Goal: Transaction & Acquisition: Purchase product/service

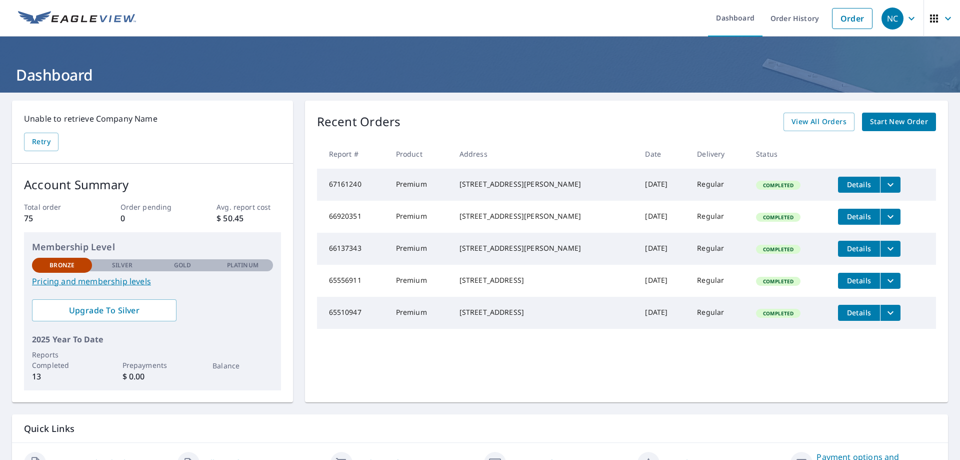
click at [874, 119] on span "Start New Order" at bounding box center [899, 122] width 58 height 13
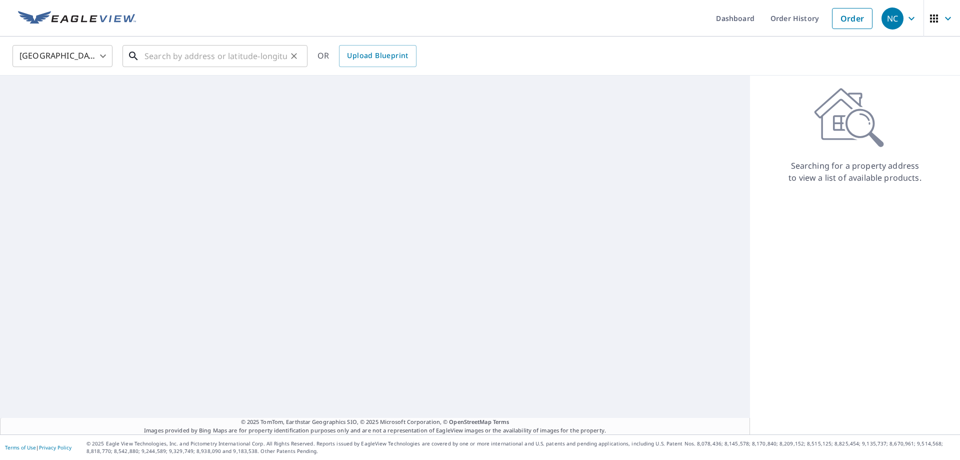
click at [194, 62] on input "text" at bounding box center [216, 56] width 143 height 28
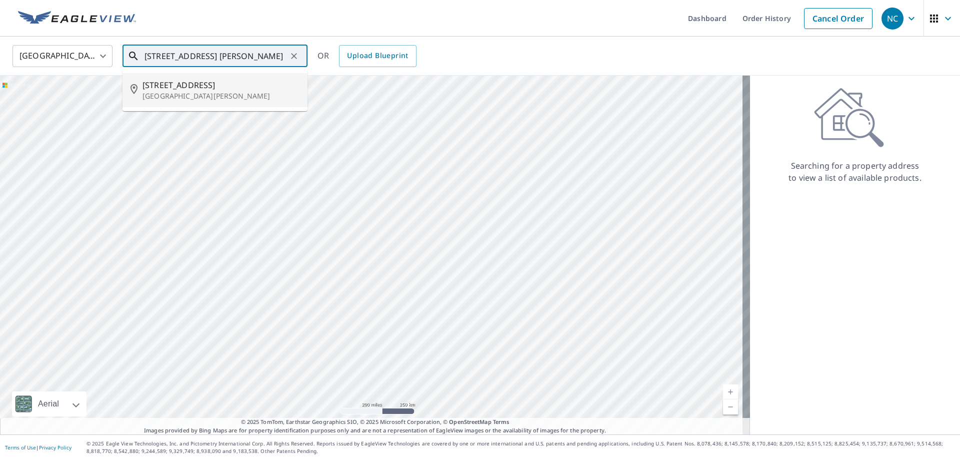
click at [240, 85] on span "[STREET_ADDRESS]" at bounding box center [221, 85] width 157 height 12
type input "[STREET_ADDRESS][PERSON_NAME]"
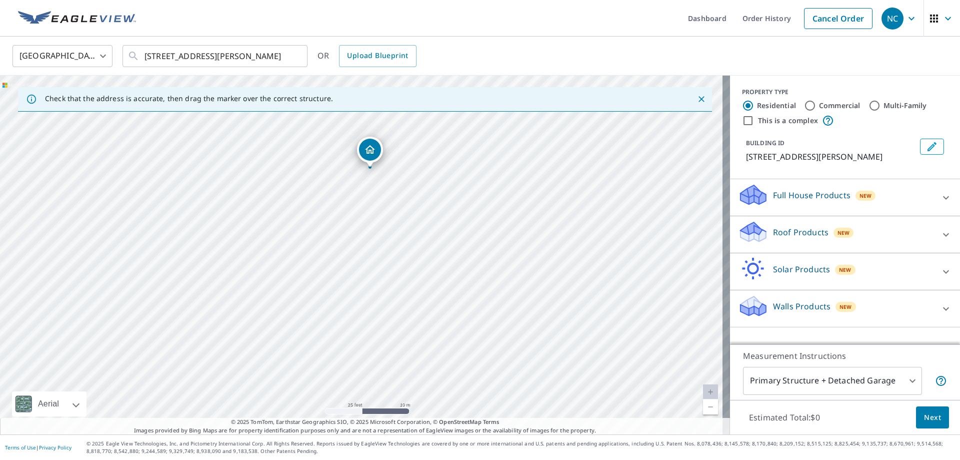
click at [806, 238] on p "Roof Products" at bounding box center [801, 232] width 56 height 12
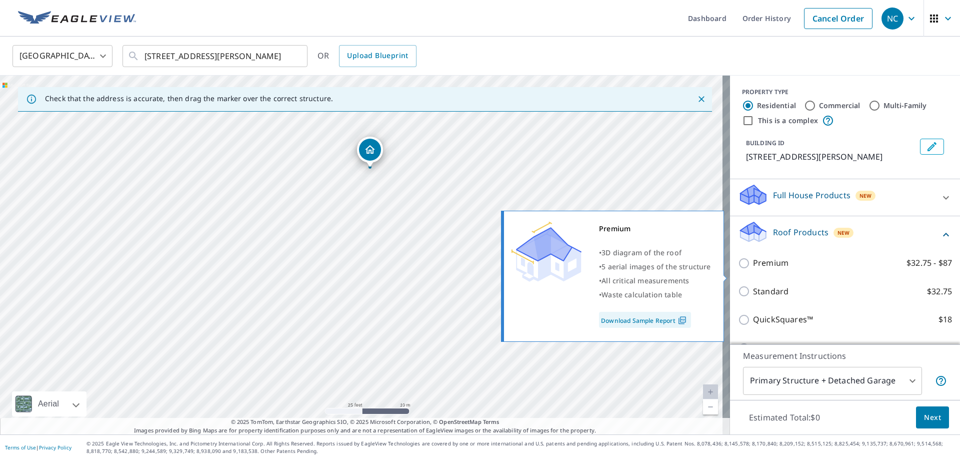
click at [739, 269] on input "Premium $32.75 - $87" at bounding box center [745, 263] width 15 height 12
checkbox input "true"
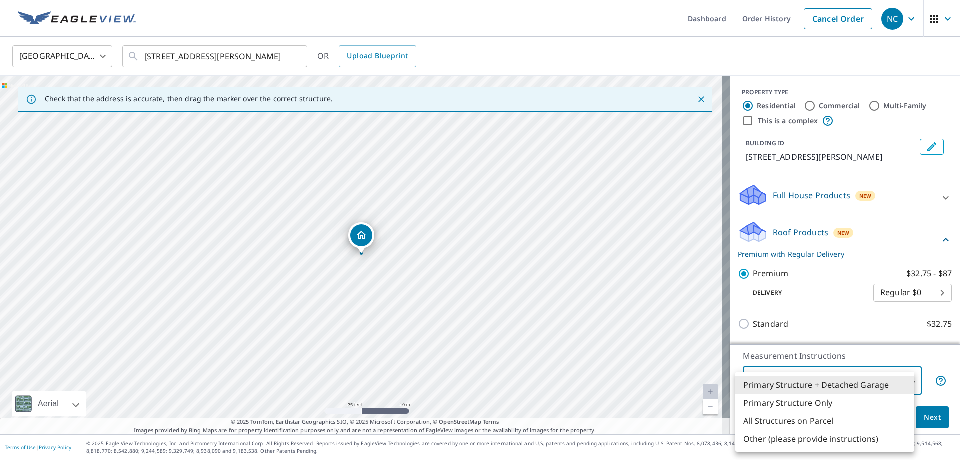
click at [909, 383] on body "NC [GEOGRAPHIC_DATA] Dashboard Order History Cancel Order NC [GEOGRAPHIC_DATA] …" at bounding box center [480, 230] width 960 height 460
click at [885, 403] on li "Primary Structure Only" at bounding box center [825, 403] width 179 height 18
type input "2"
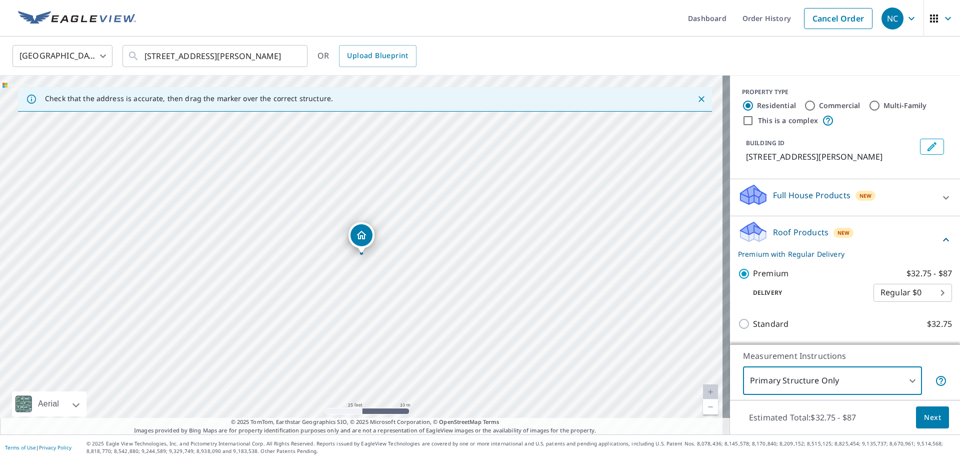
click at [929, 423] on span "Next" at bounding box center [932, 417] width 17 height 13
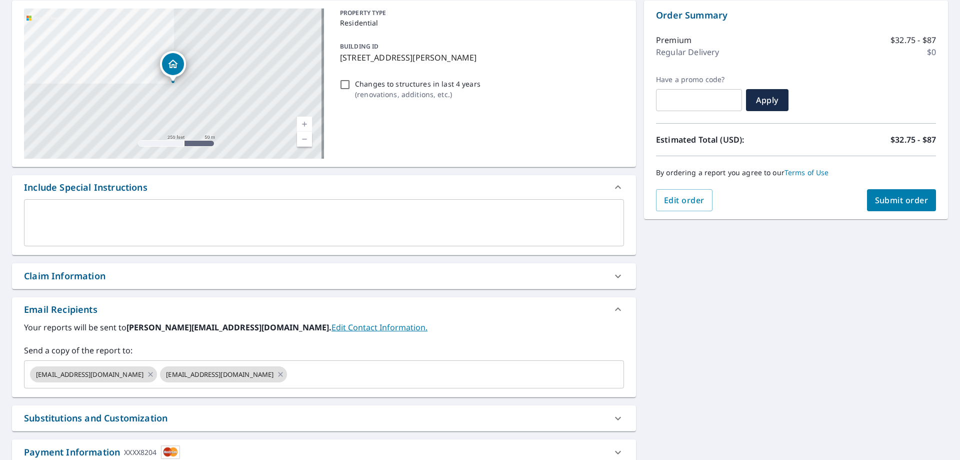
scroll to position [150, 0]
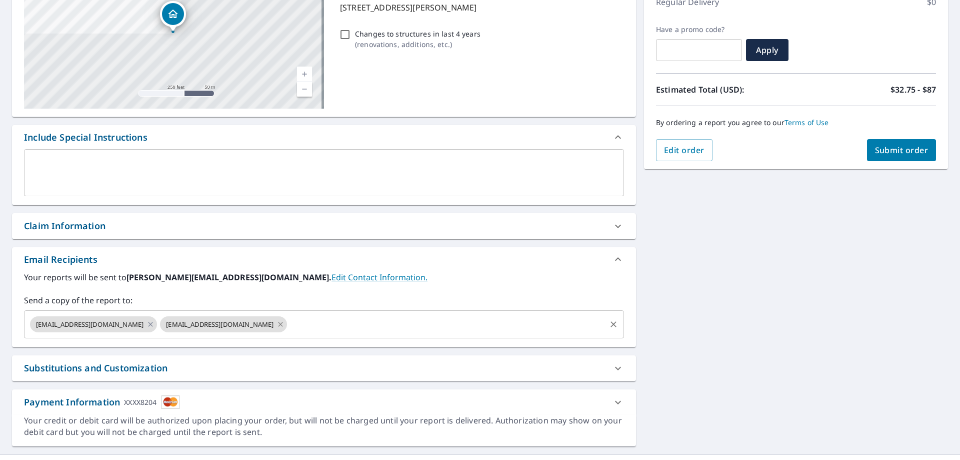
click at [277, 326] on icon at bounding box center [281, 324] width 8 height 11
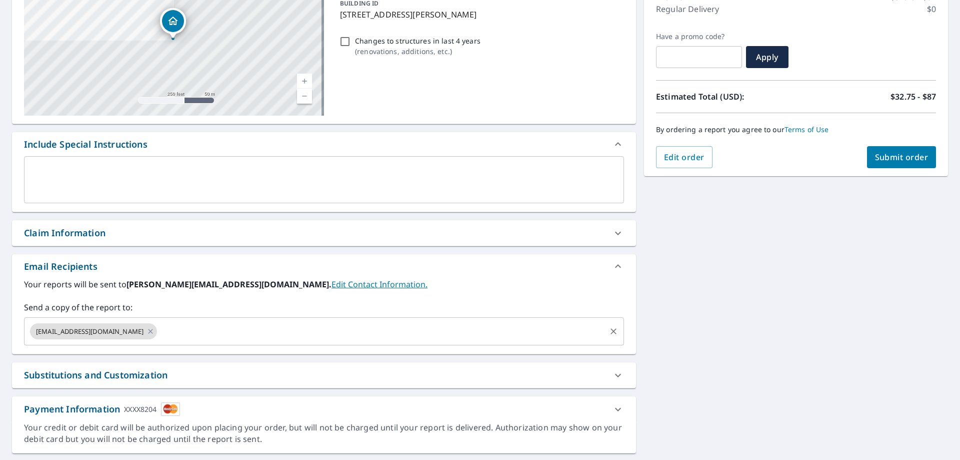
scroll to position [170, 0]
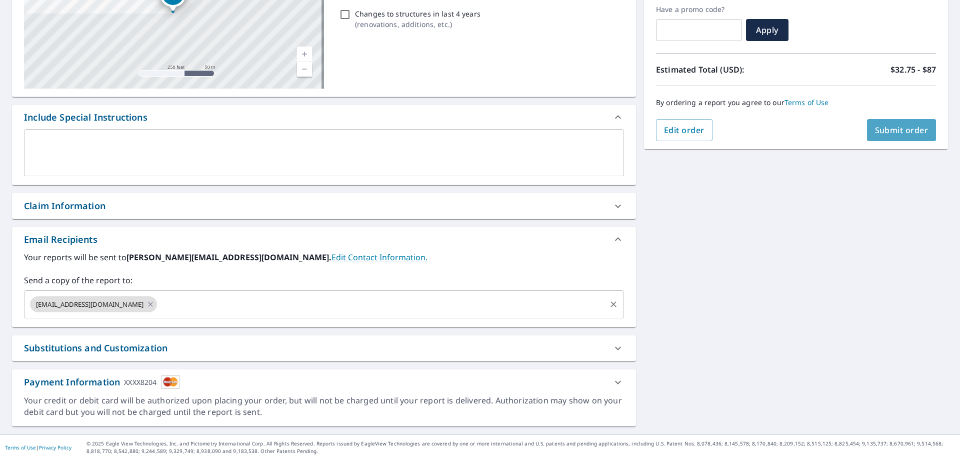
click at [883, 130] on span "Submit order" at bounding box center [902, 130] width 54 height 11
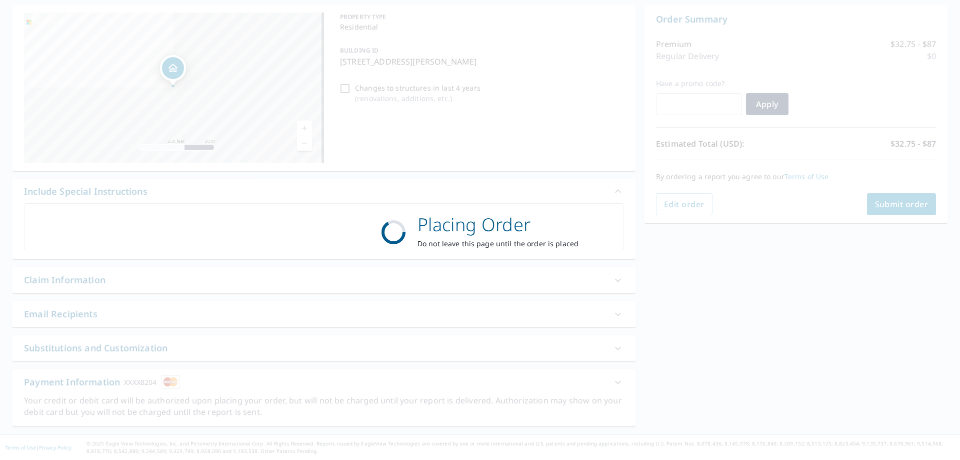
scroll to position [96, 0]
